Goal: Task Accomplishment & Management: Use online tool/utility

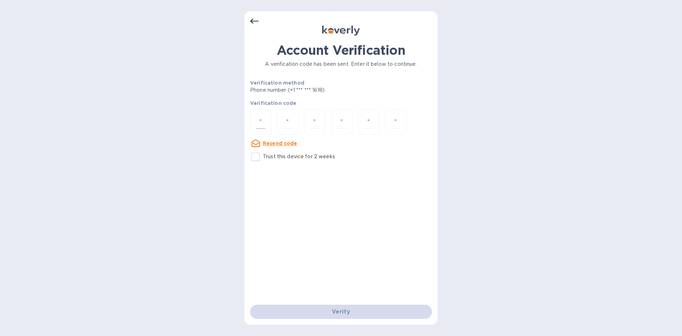
click at [262, 121] on input "number" at bounding box center [260, 121] width 9 height 13
type input "1"
type input "3"
type input "9"
type input "0"
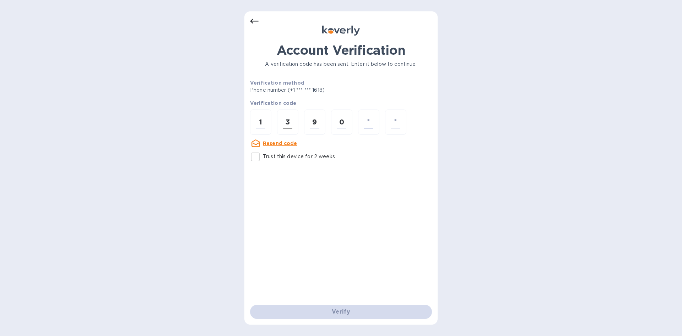
type input "8"
type input "4"
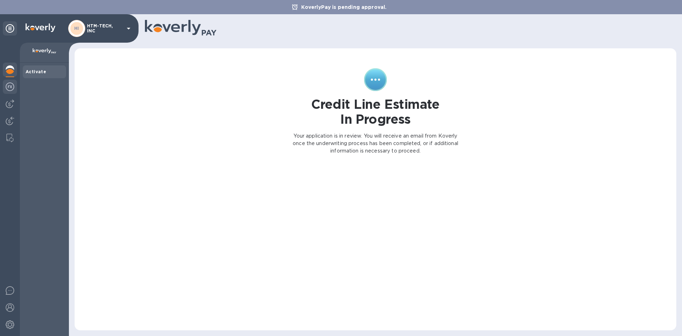
click at [7, 85] on img at bounding box center [10, 86] width 9 height 9
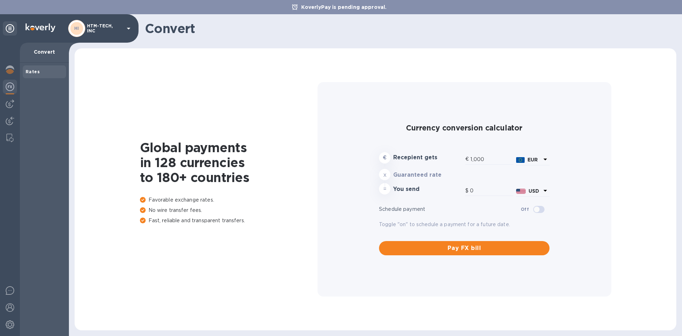
type input "1,181.9"
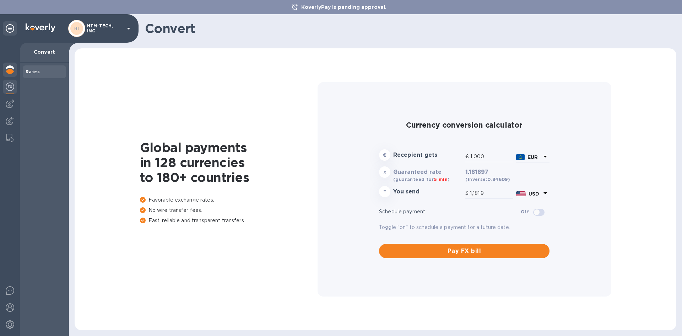
click at [11, 69] on img at bounding box center [10, 69] width 9 height 9
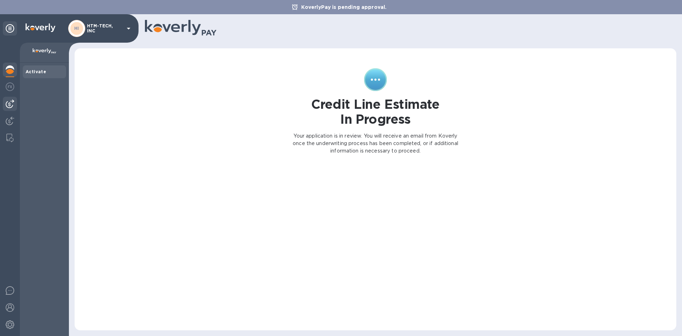
click at [8, 102] on img at bounding box center [10, 103] width 9 height 9
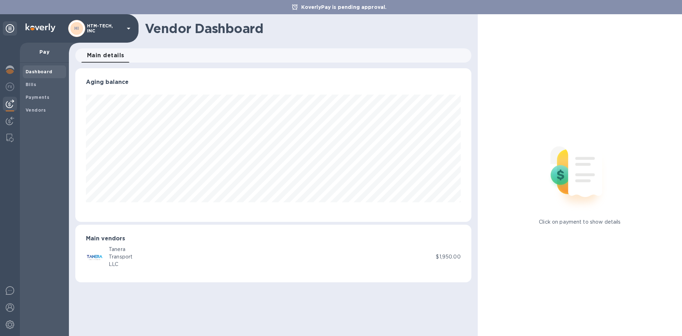
scroll to position [153, 396]
click at [27, 82] on b "Bills" at bounding box center [31, 84] width 11 height 5
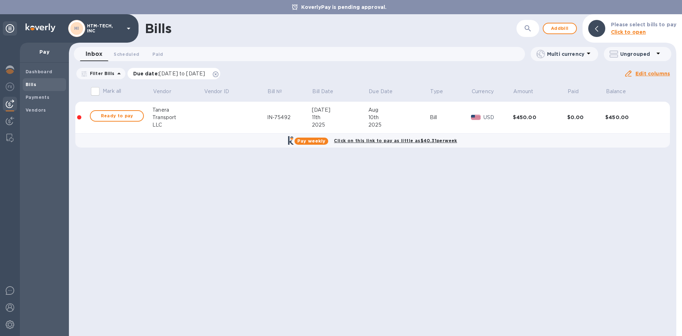
click at [220, 77] on div "Due date : 07/14/2025 to 11/11/2025" at bounding box center [173, 73] width 93 height 11
click at [218, 75] on icon at bounding box center [216, 74] width 6 height 6
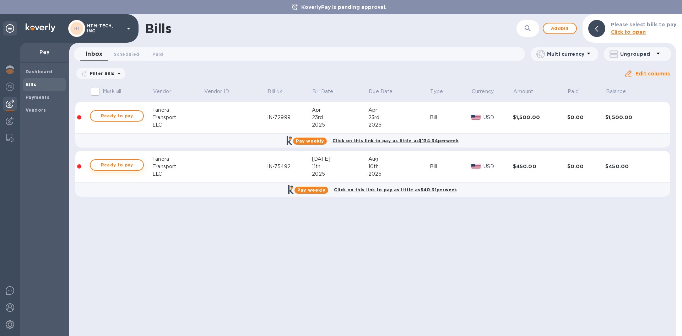
click at [116, 164] on span "Ready to pay" at bounding box center [116, 164] width 41 height 9
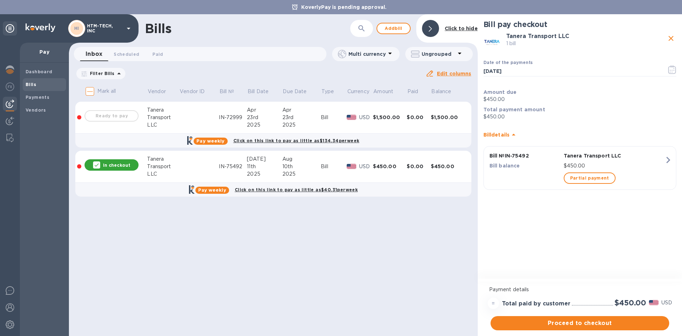
drag, startPoint x: 581, startPoint y: 325, endPoint x: 620, endPoint y: 204, distance: 126.8
click at [619, 209] on div "Bill pay checkout Tanera Transport LLC 1 bill Date of the payments 09/12/2025 ​…" at bounding box center [580, 174] width 204 height 321
click at [670, 65] on button "button" at bounding box center [672, 69] width 17 height 17
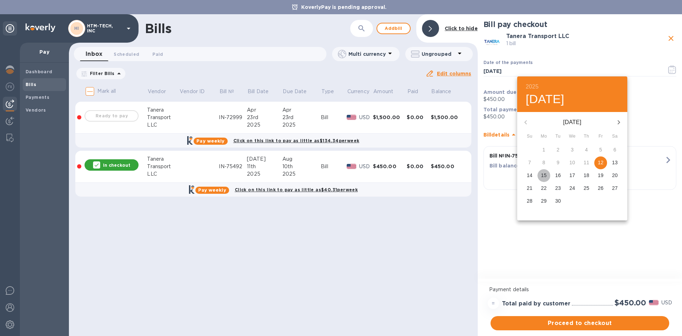
click at [543, 174] on p "15" at bounding box center [544, 174] width 6 height 7
type input "09/15/2025"
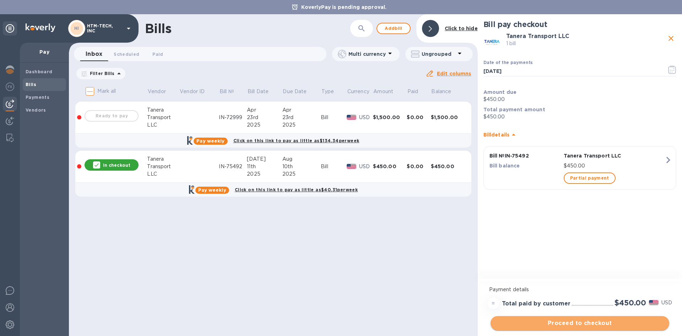
click at [591, 323] on span "Proceed to checkout" at bounding box center [579, 322] width 167 height 9
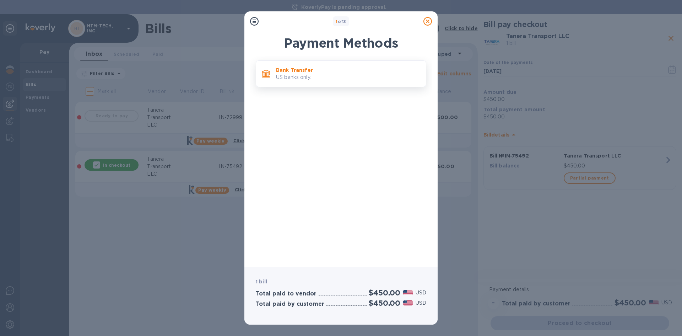
click at [375, 65] on div "Bank Transfer US banks only." at bounding box center [348, 74] width 150 height 20
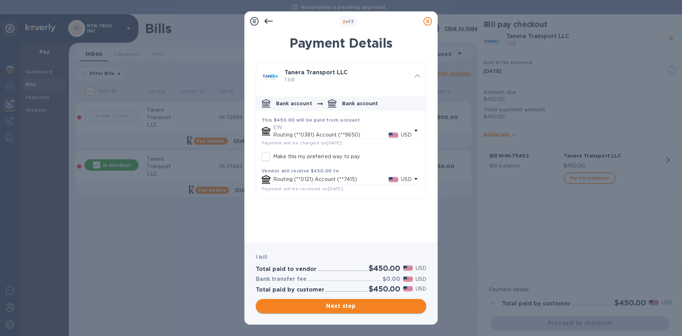
click at [380, 306] on span "Next step" at bounding box center [340, 305] width 159 height 9
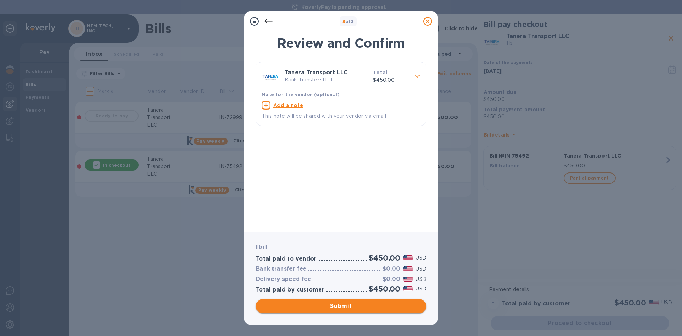
click at [380, 306] on span "Submit" at bounding box center [340, 305] width 159 height 9
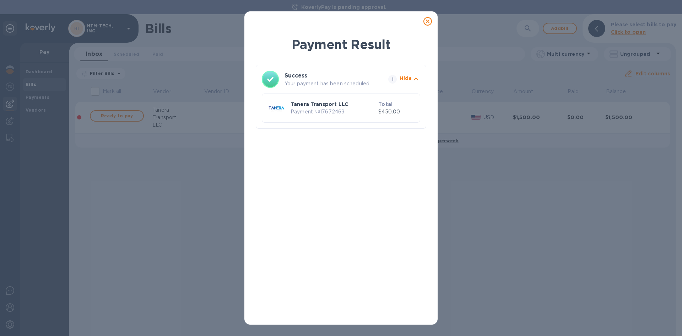
click at [429, 22] on icon at bounding box center [427, 21] width 9 height 9
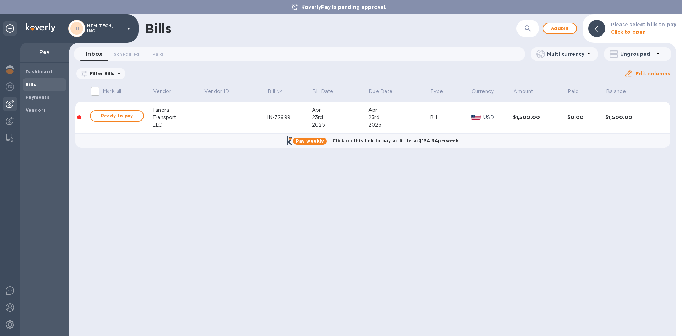
click at [627, 32] on b "Click to open" at bounding box center [628, 32] width 35 height 6
